Goal: Task Accomplishment & Management: Use online tool/utility

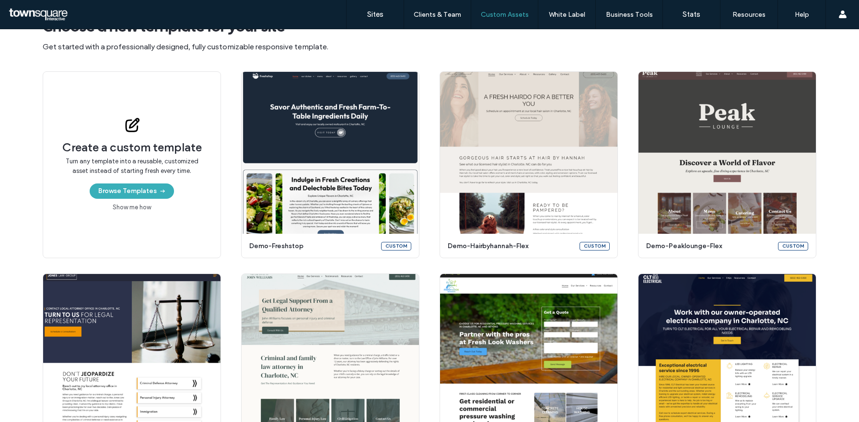
scroll to position [47, 0]
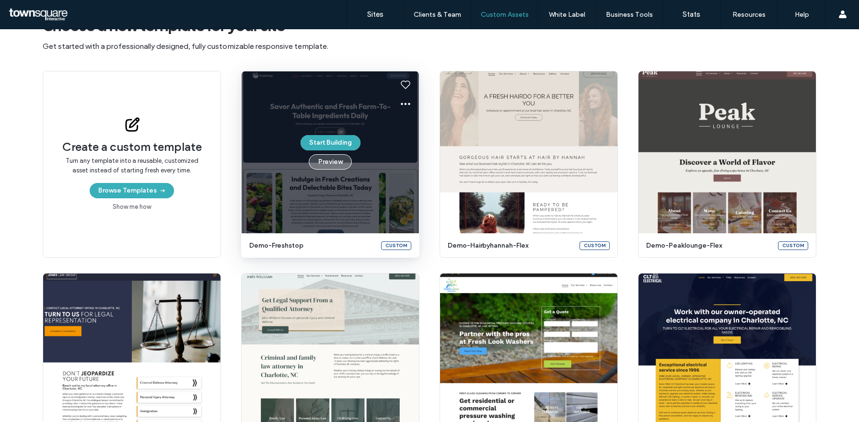
click at [320, 167] on button "Preview" at bounding box center [330, 161] width 43 height 15
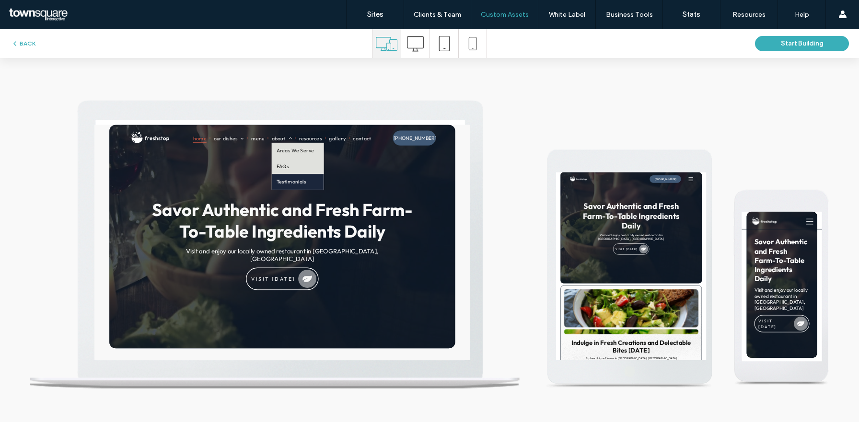
scroll to position [0, 0]
click at [24, 44] on button "BACK" at bounding box center [23, 44] width 24 height 12
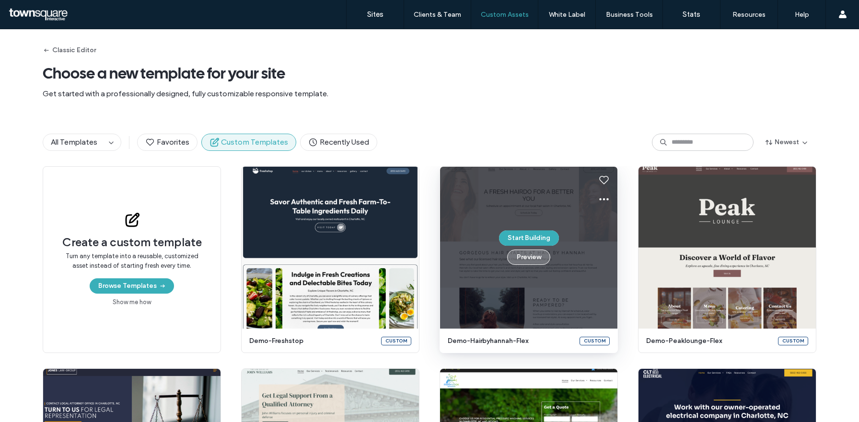
click at [530, 258] on button "Preview" at bounding box center [528, 257] width 43 height 15
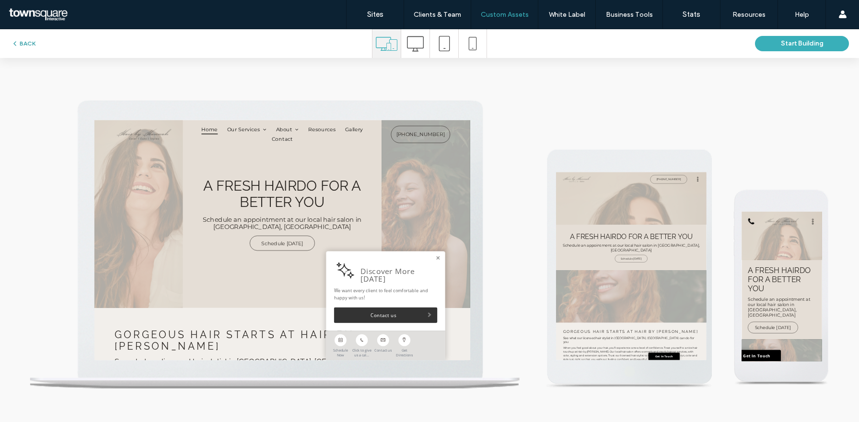
click at [26, 42] on button "BACK" at bounding box center [23, 44] width 24 height 12
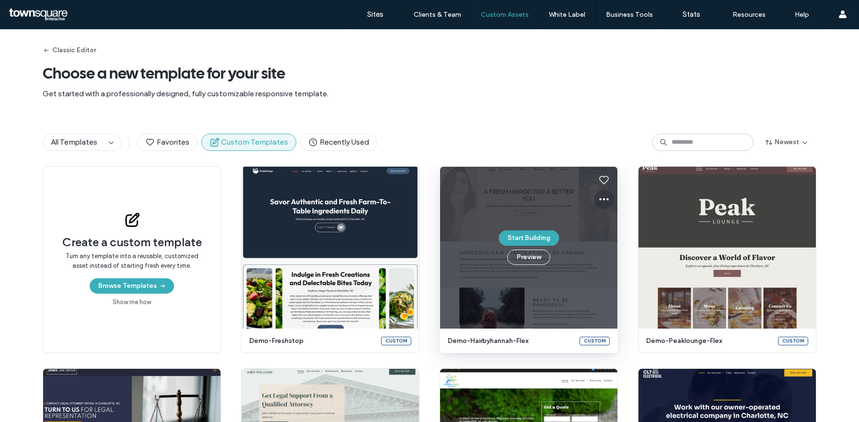
click at [601, 201] on icon at bounding box center [604, 200] width 12 height 12
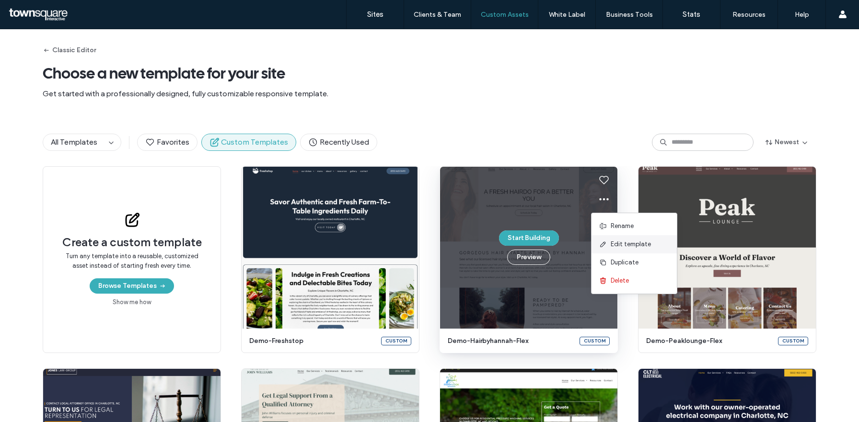
click at [608, 243] on span at bounding box center [605, 244] width 12 height 11
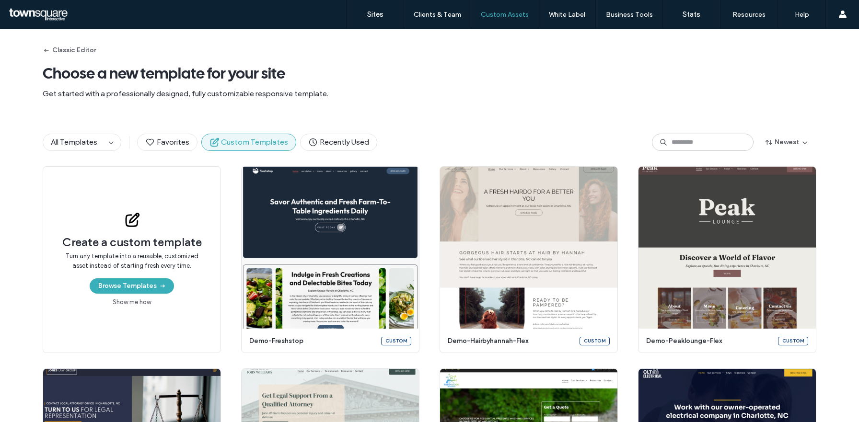
click at [508, 106] on div "Classic Editor Choose a new template for your site Get started with a professio…" at bounding box center [430, 73] width 774 height 89
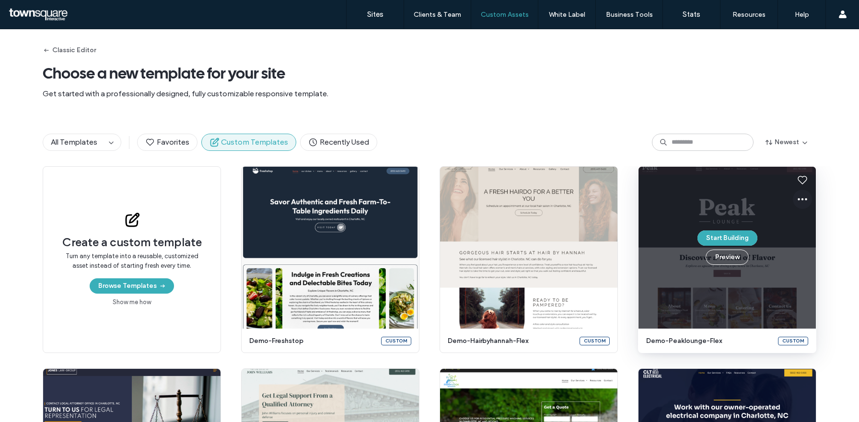
click at [801, 201] on icon at bounding box center [803, 200] width 12 height 12
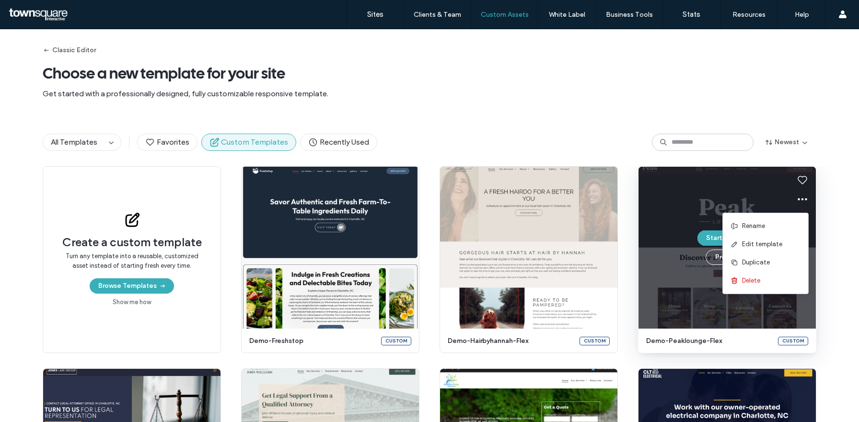
click at [775, 111] on div "Classic Editor Choose a new template for your site Get started with a professio…" at bounding box center [430, 73] width 774 height 89
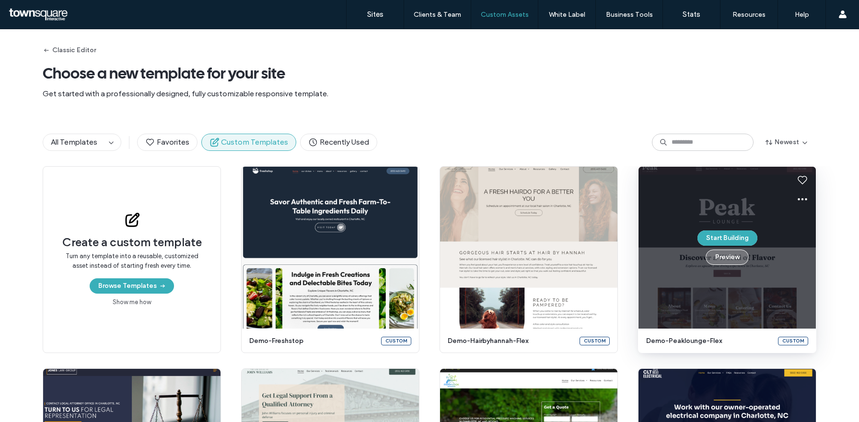
click at [732, 256] on button "Preview" at bounding box center [727, 257] width 43 height 15
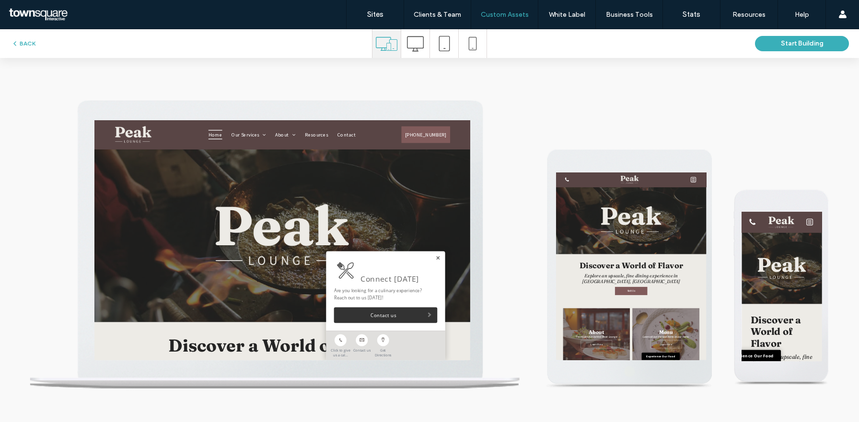
click at [618, 329] on link at bounding box center [620, 331] width 7 height 8
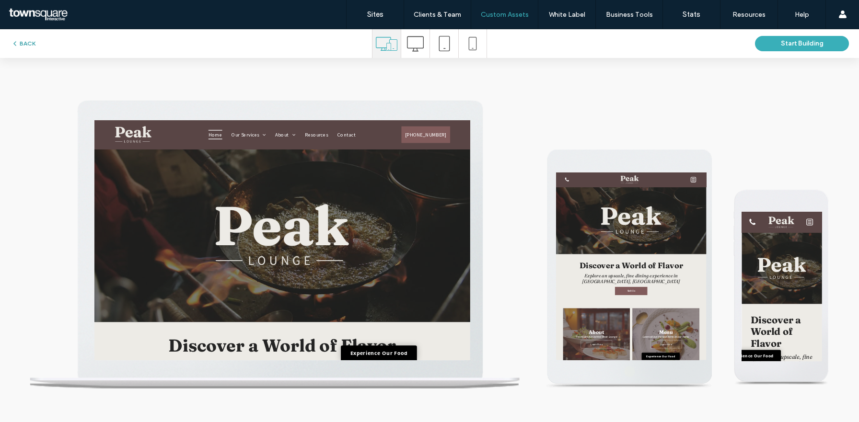
click at [27, 45] on button "BACK" at bounding box center [23, 44] width 24 height 12
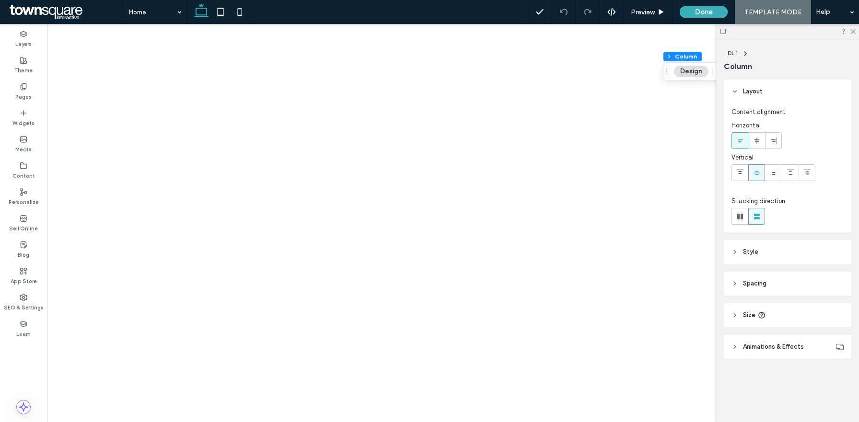
click at [726, 32] on icon at bounding box center [723, 31] width 7 height 7
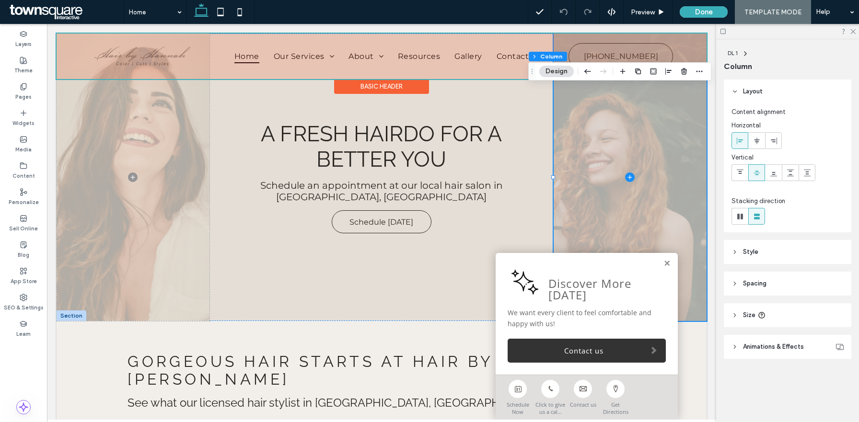
click at [409, 62] on div at bounding box center [382, 57] width 650 height 46
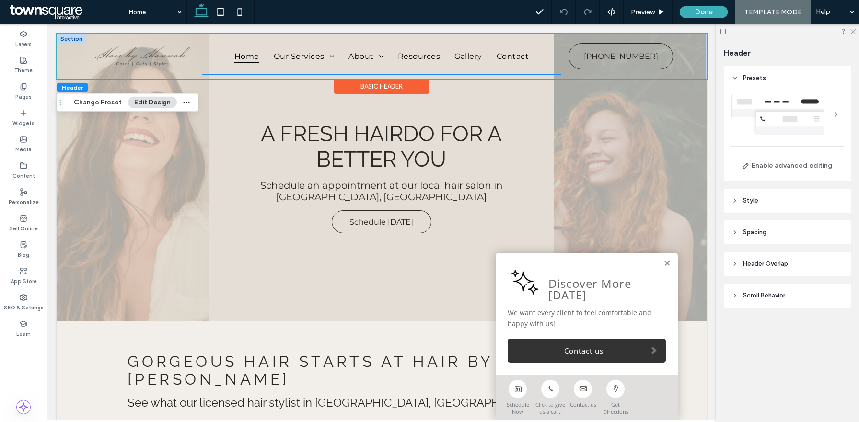
click at [203, 55] on div "Home Our Services About Areas We Serve FAQs Reviews Resources Gallery Contact" at bounding box center [381, 56] width 359 height 36
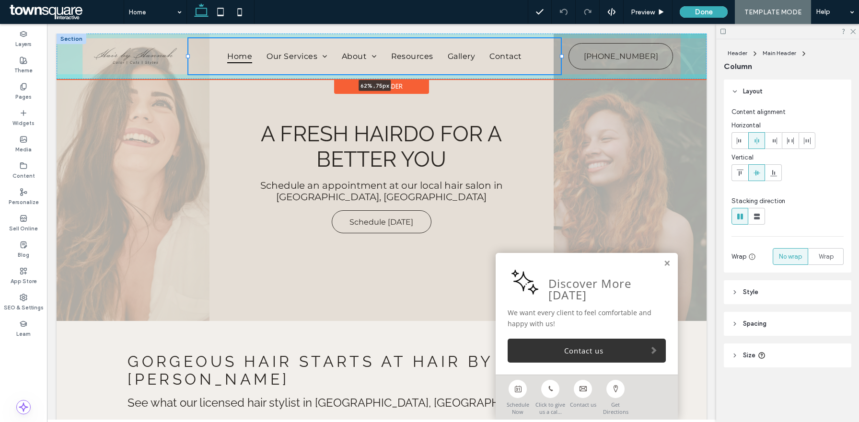
drag, startPoint x: 200, startPoint y: 57, endPoint x: 187, endPoint y: 57, distance: 13.9
click at [187, 57] on div at bounding box center [188, 57] width 4 height 4
type input "**"
type input "*****"
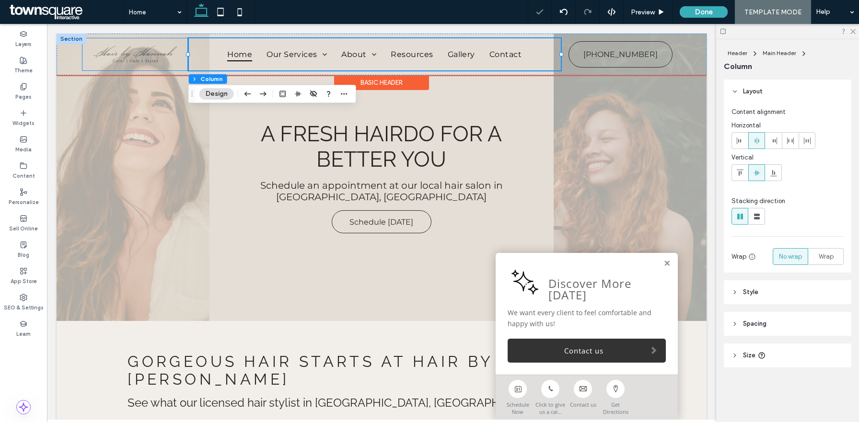
click at [183, 44] on div at bounding box center [134, 54] width 105 height 32
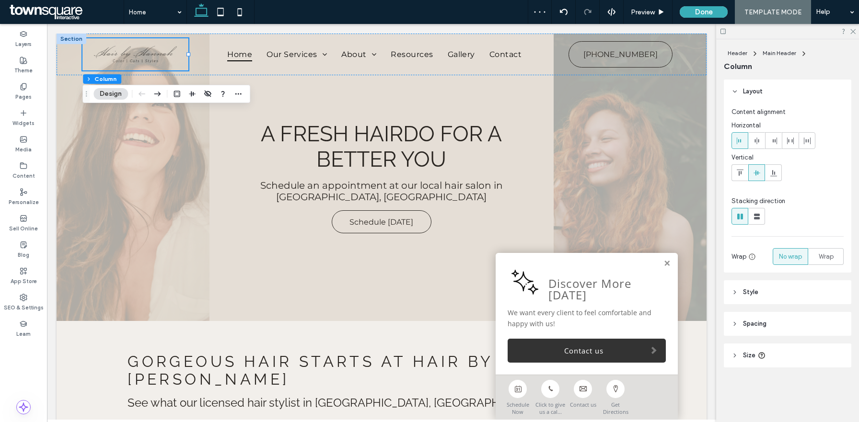
click at [745, 292] on span "Style" at bounding box center [750, 293] width 15 height 10
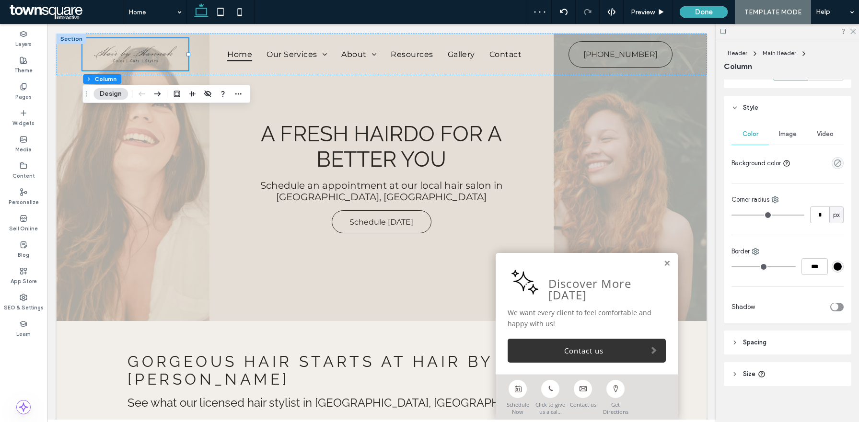
scroll to position [191, 0]
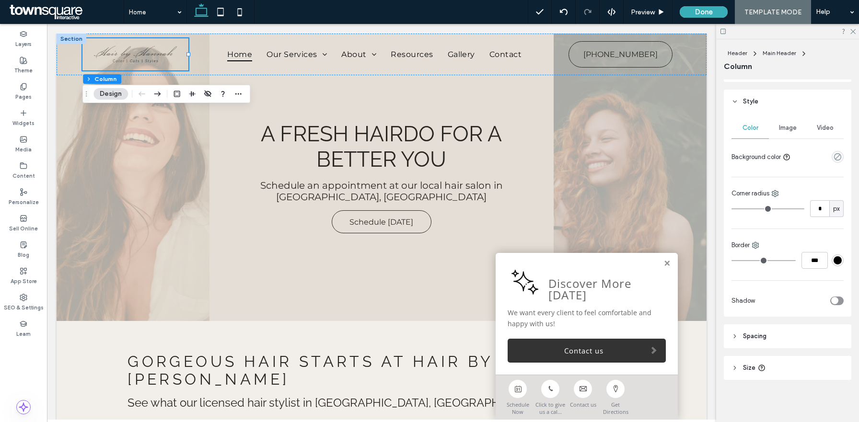
click at [754, 366] on span "Size" at bounding box center [749, 368] width 12 height 10
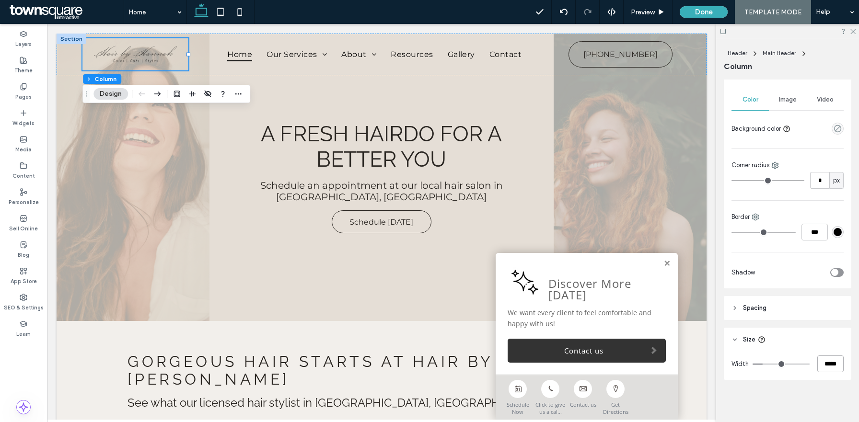
click at [827, 365] on input "*****" at bounding box center [831, 364] width 26 height 17
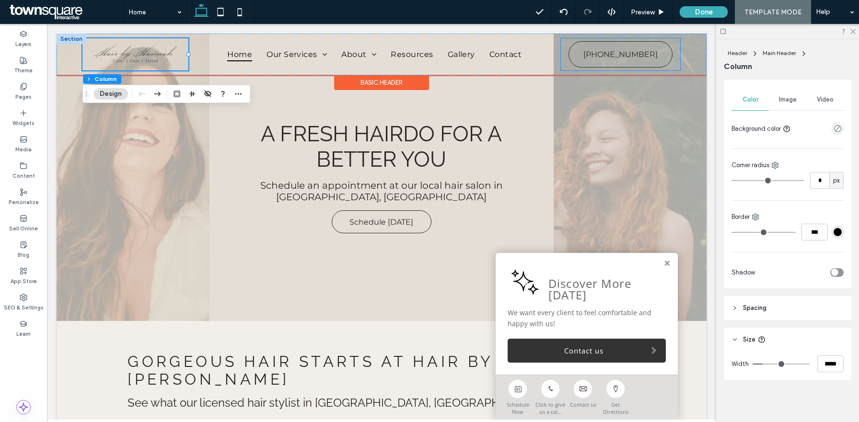
click at [678, 41] on div "(855) 463-5490 (855) 463-5490" at bounding box center [621, 54] width 120 height 32
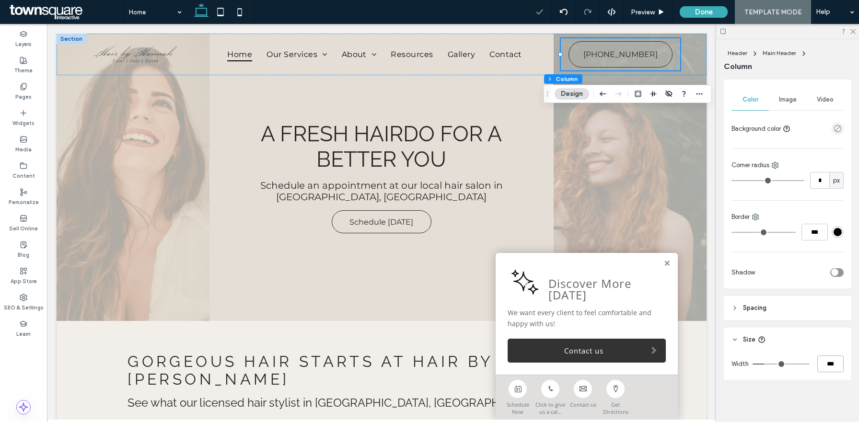
click at [829, 363] on input "***" at bounding box center [831, 364] width 26 height 17
paste input "**"
type input "*****"
type input "**"
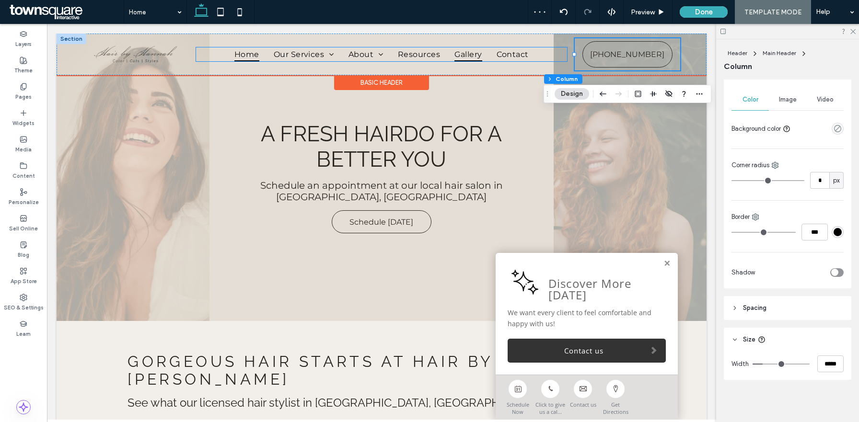
click at [487, 59] on link "Gallery" at bounding box center [468, 54] width 42 height 14
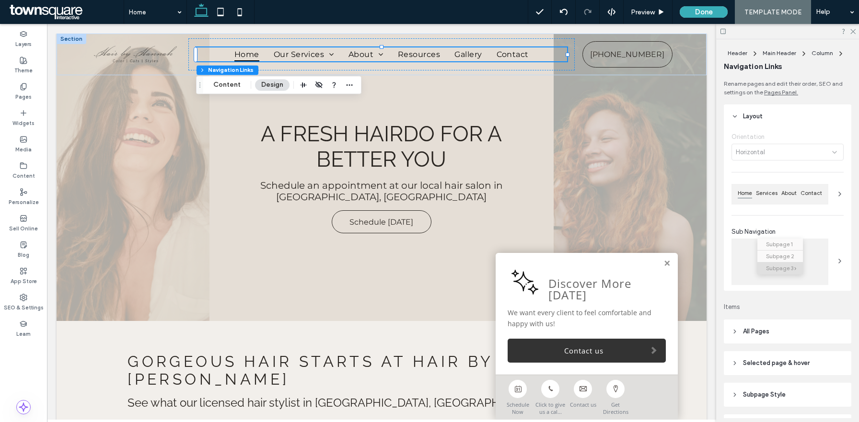
scroll to position [121, 0]
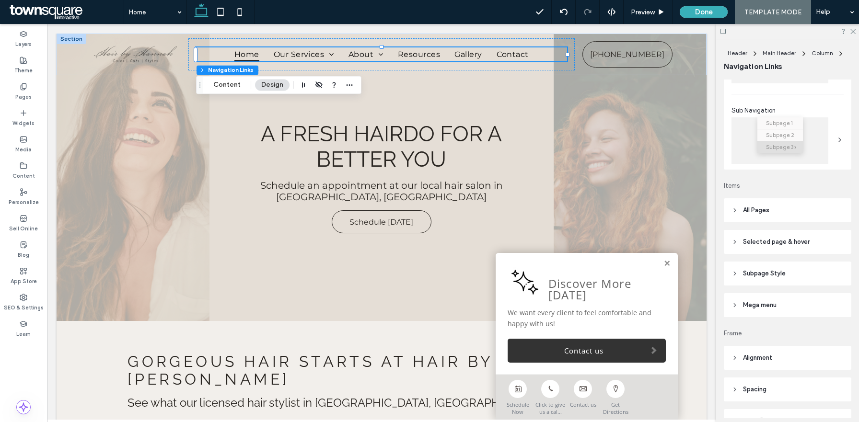
click at [787, 216] on header "All Pages" at bounding box center [788, 211] width 128 height 24
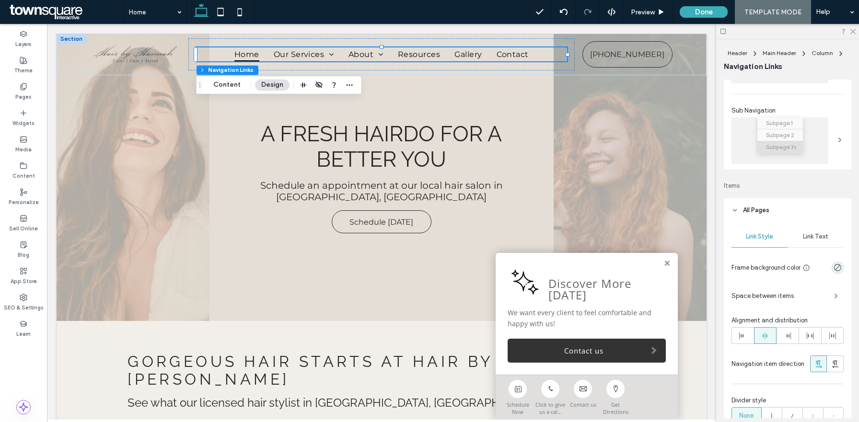
click at [783, 301] on span "Space between items" at bounding box center [779, 297] width 95 height 10
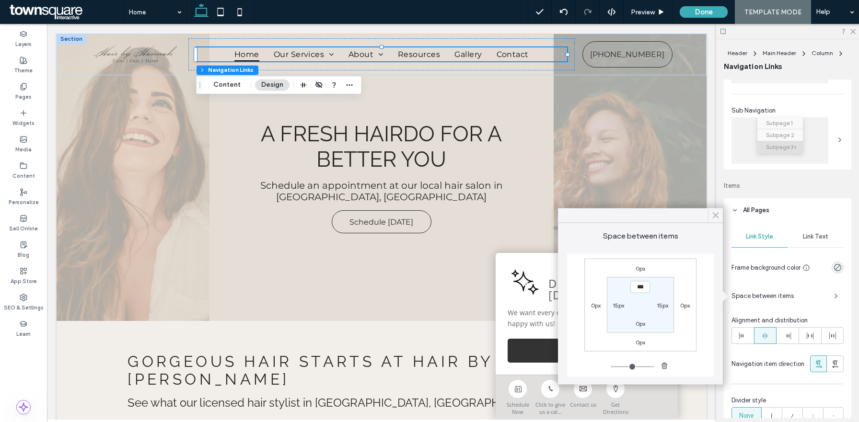
click at [714, 216] on icon at bounding box center [716, 215] width 9 height 9
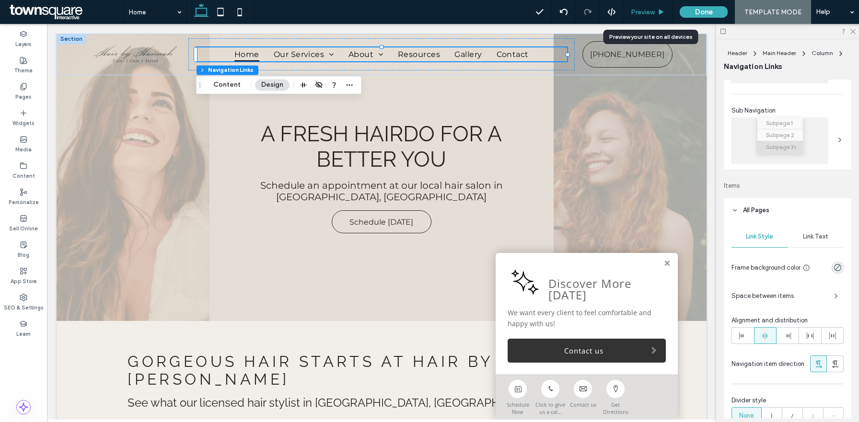
click at [642, 10] on span "Preview" at bounding box center [643, 12] width 24 height 8
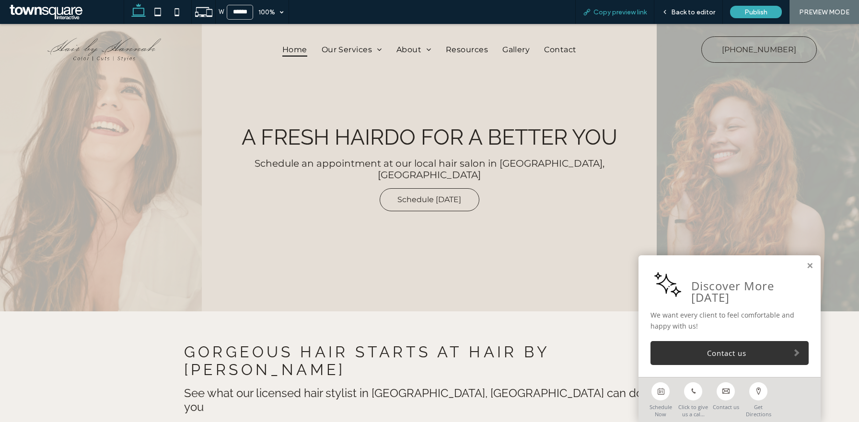
click at [607, 8] on span "Copy preview link" at bounding box center [620, 12] width 53 height 8
click at [689, 12] on span "Back to editor" at bounding box center [693, 12] width 44 height 8
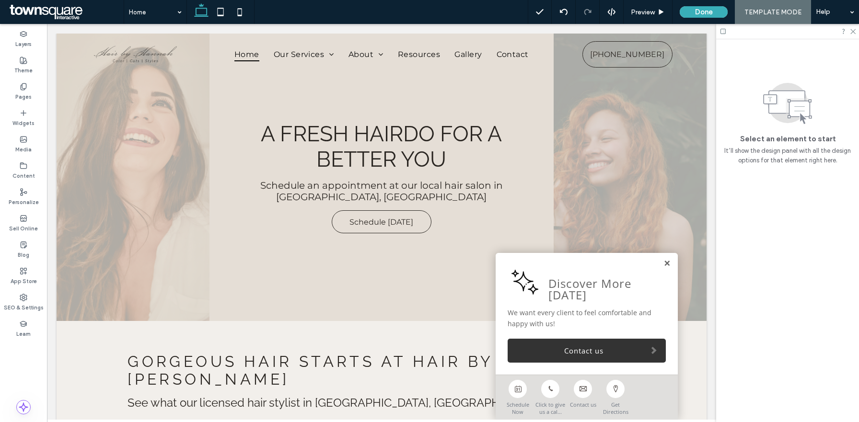
click at [667, 264] on link at bounding box center [667, 264] width 7 height 8
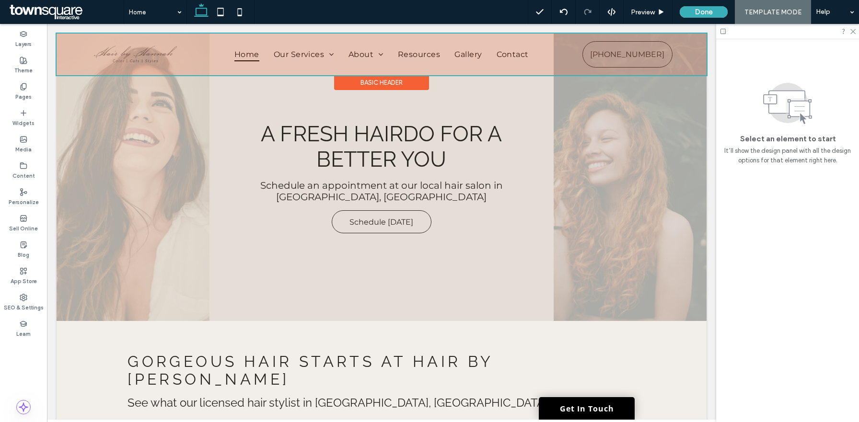
click at [370, 52] on div at bounding box center [382, 55] width 650 height 42
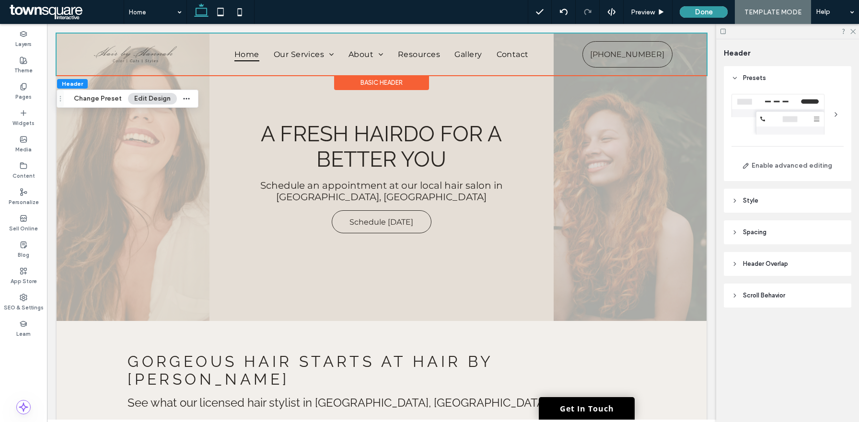
click at [705, 10] on button "Done" at bounding box center [704, 12] width 48 height 12
